Goal: Navigation & Orientation: Understand site structure

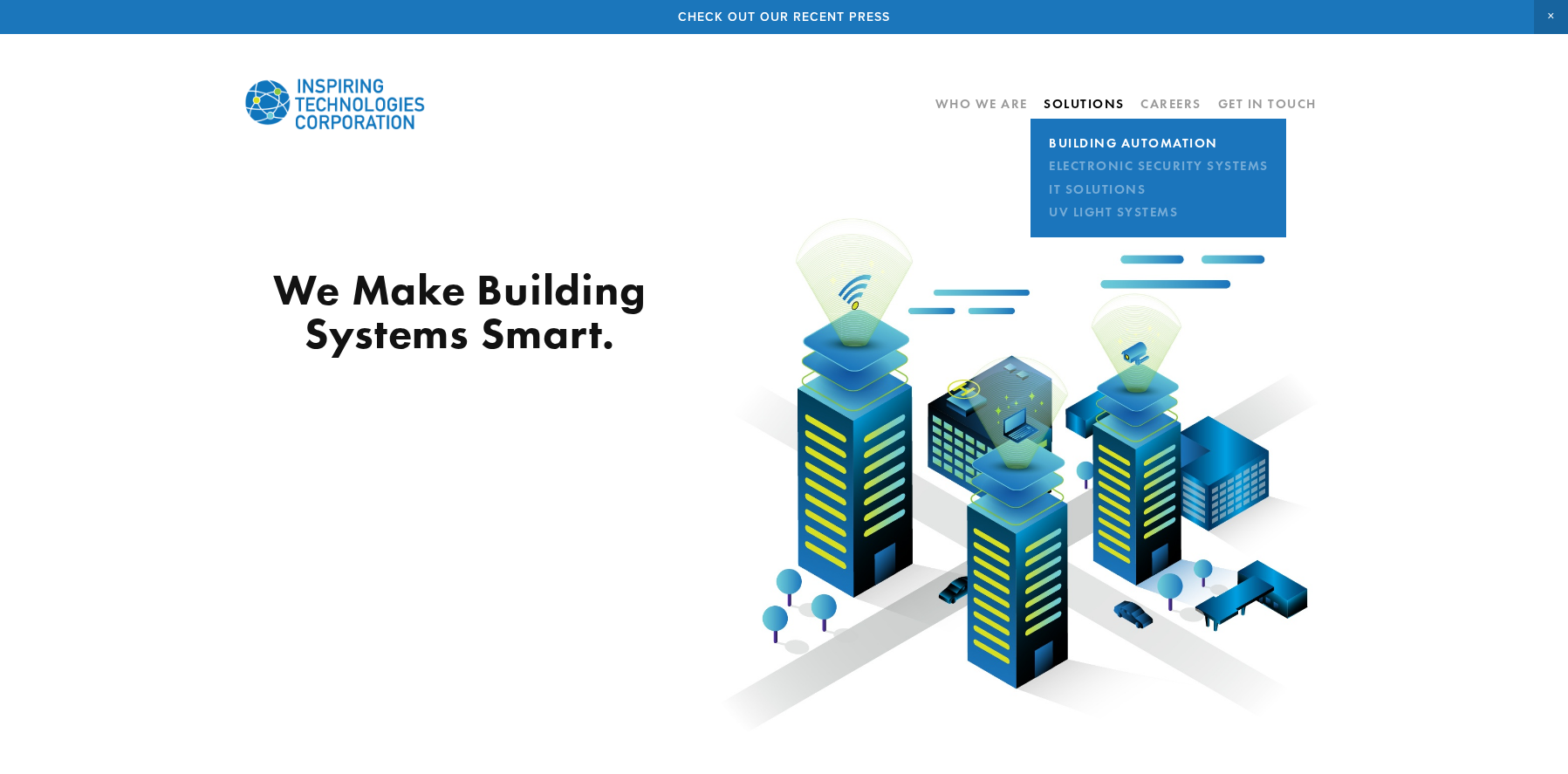
click at [1082, 143] on link "Building Automation" at bounding box center [1158, 143] width 229 height 22
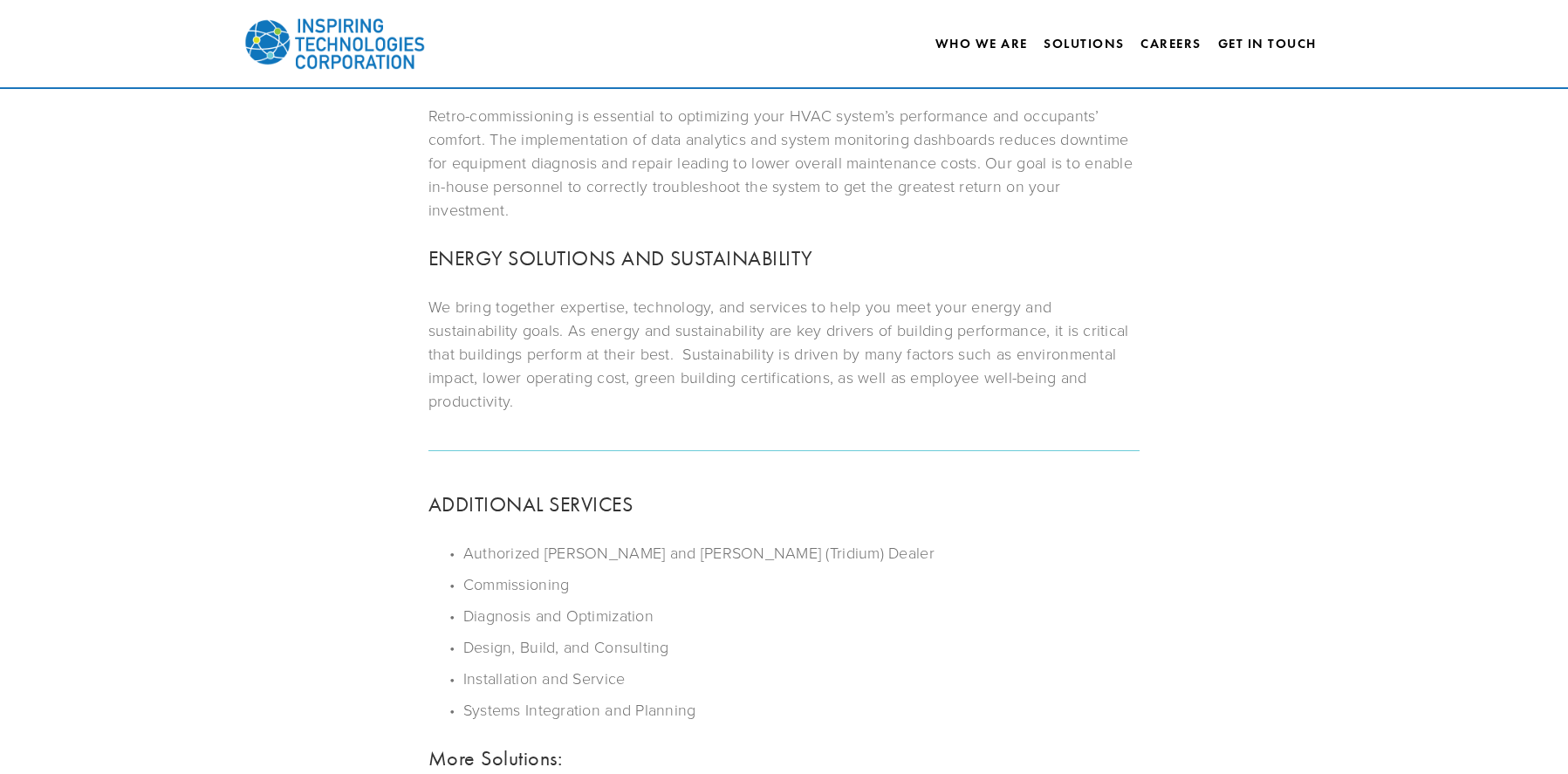
scroll to position [611, 0]
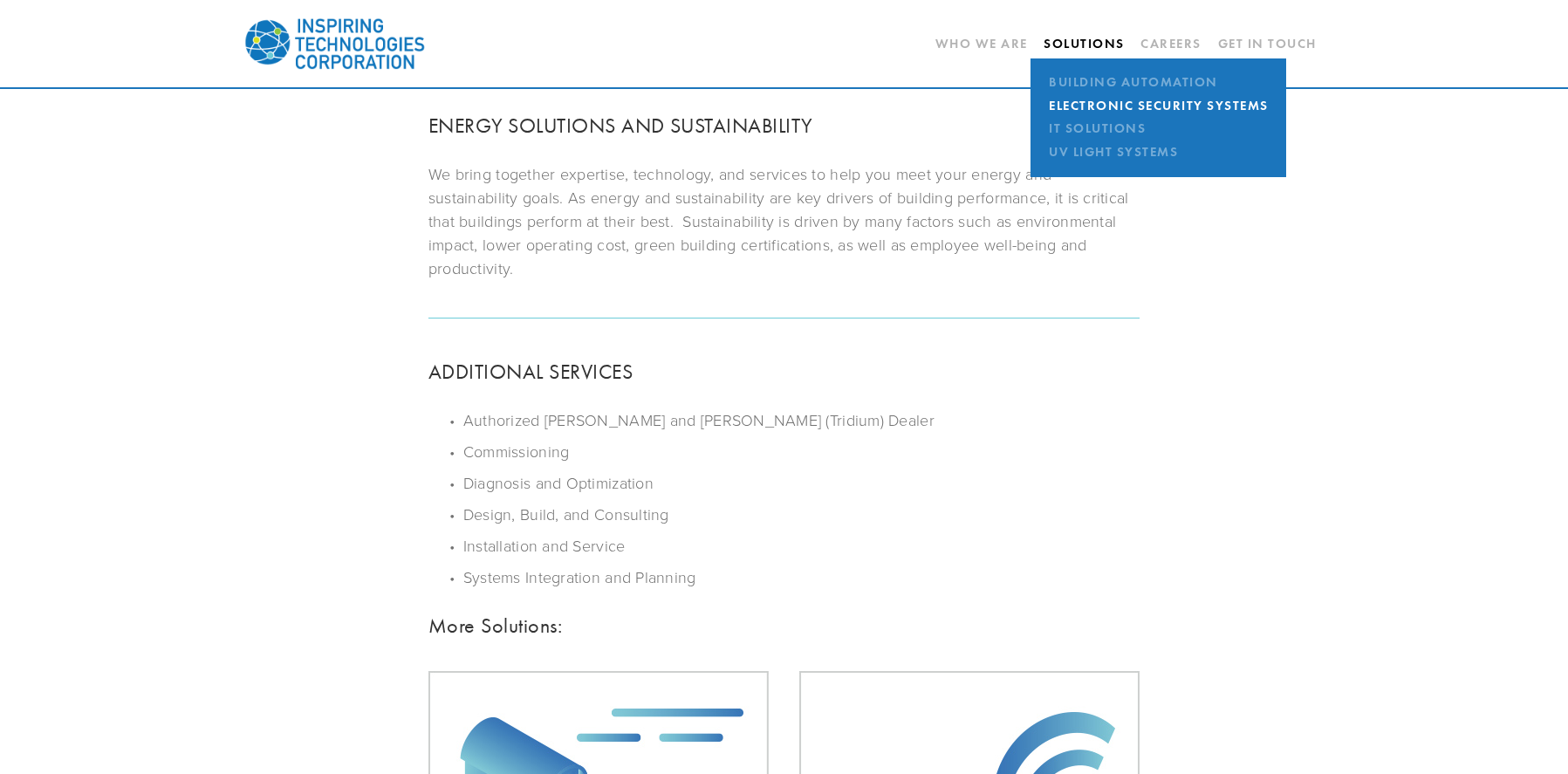
click at [1087, 102] on link "Electronic Security Systems" at bounding box center [1158, 105] width 229 height 22
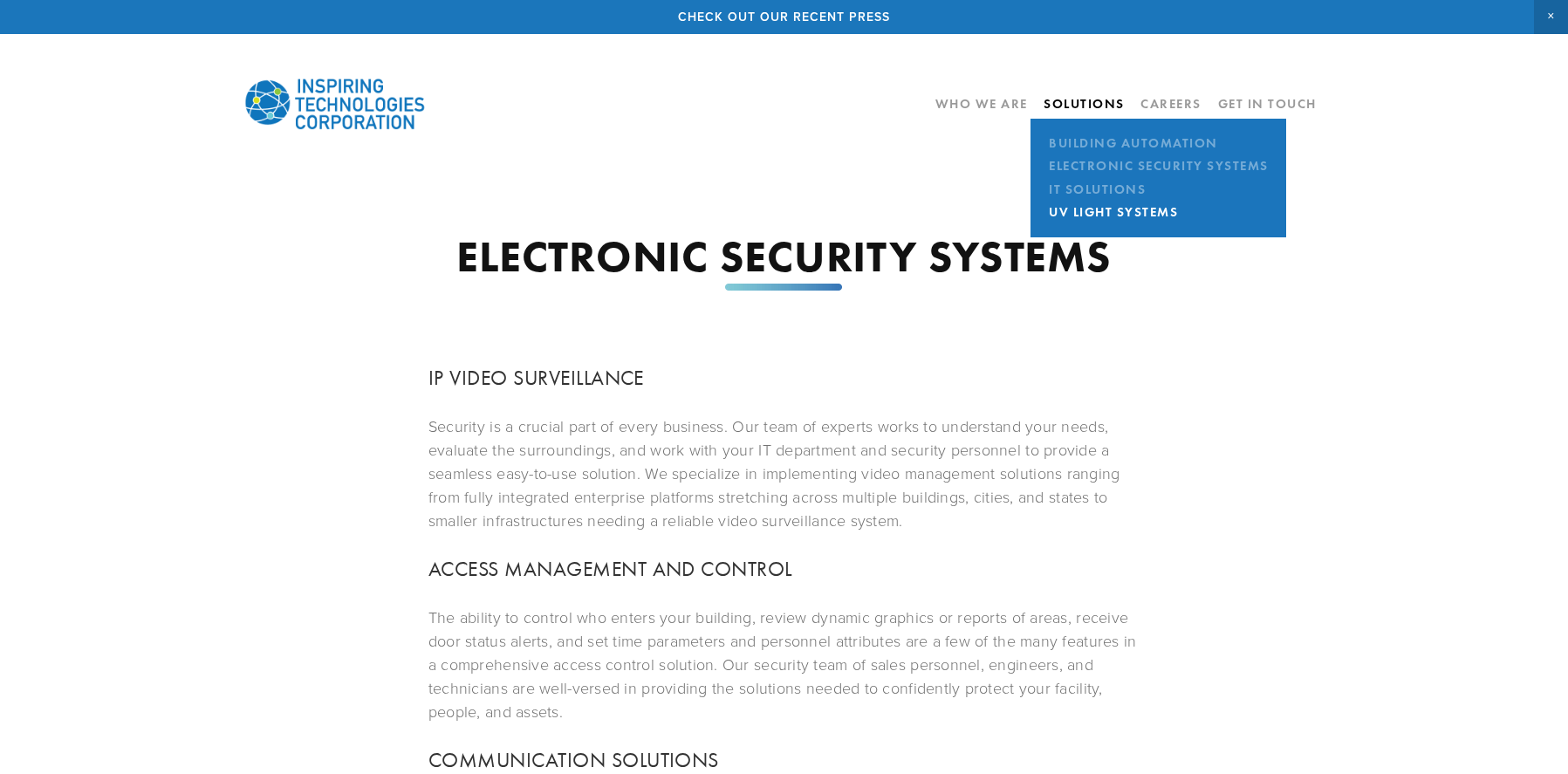
click at [1084, 206] on link "UV Light Systems" at bounding box center [1158, 211] width 229 height 22
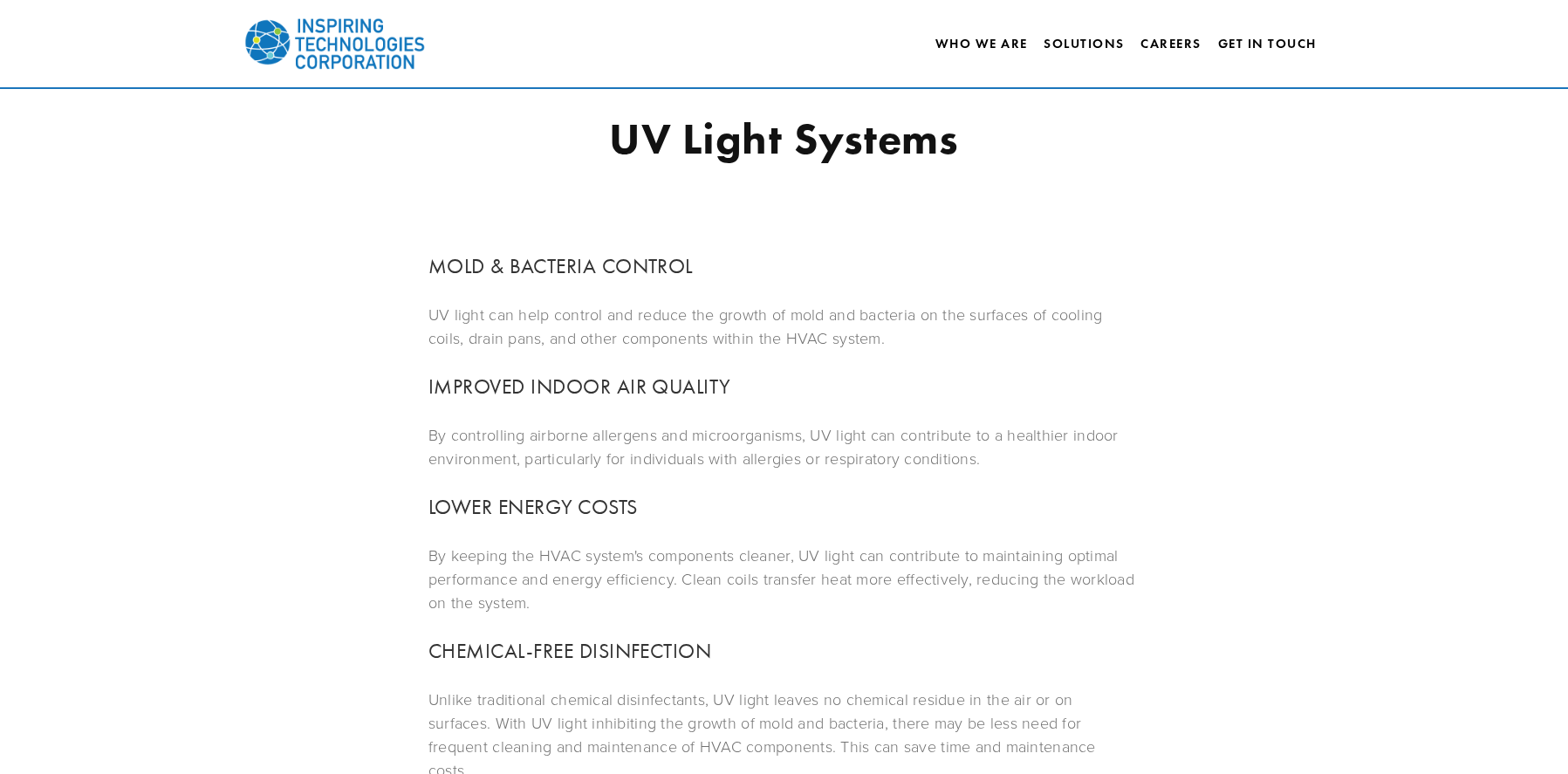
scroll to position [88, 0]
